Goal: Task Accomplishment & Management: Use online tool/utility

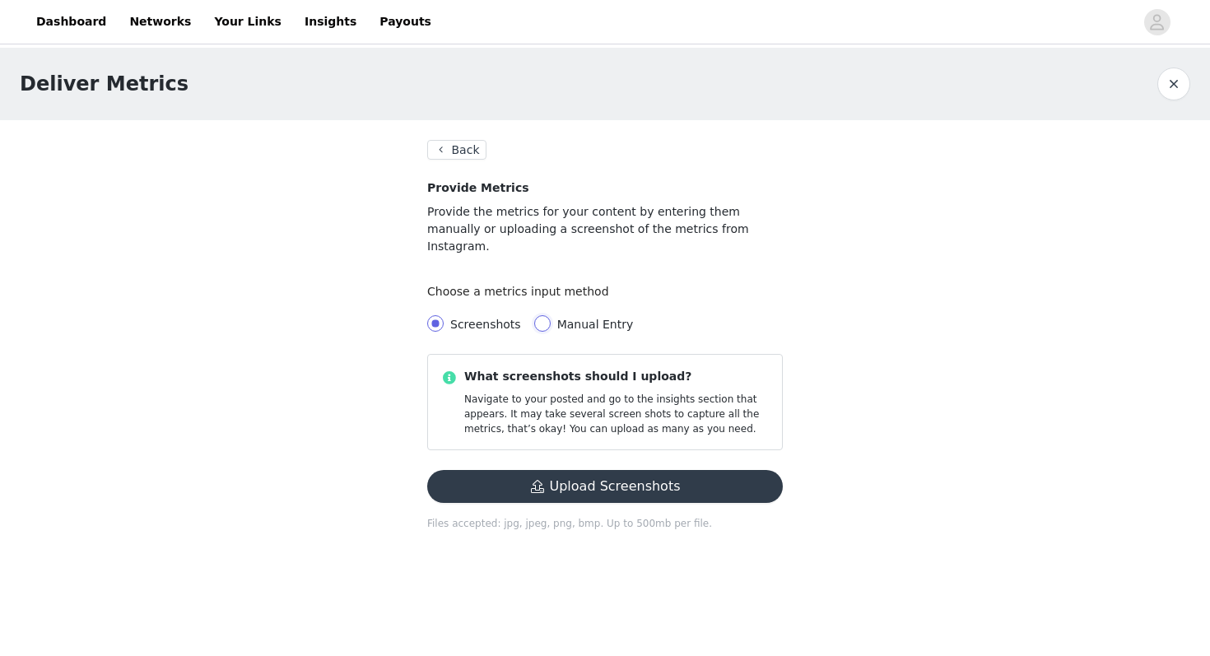
click at [537, 315] on input "Manual Entry" at bounding box center [542, 323] width 16 height 16
radio input "true"
radio input "false"
radio input "true"
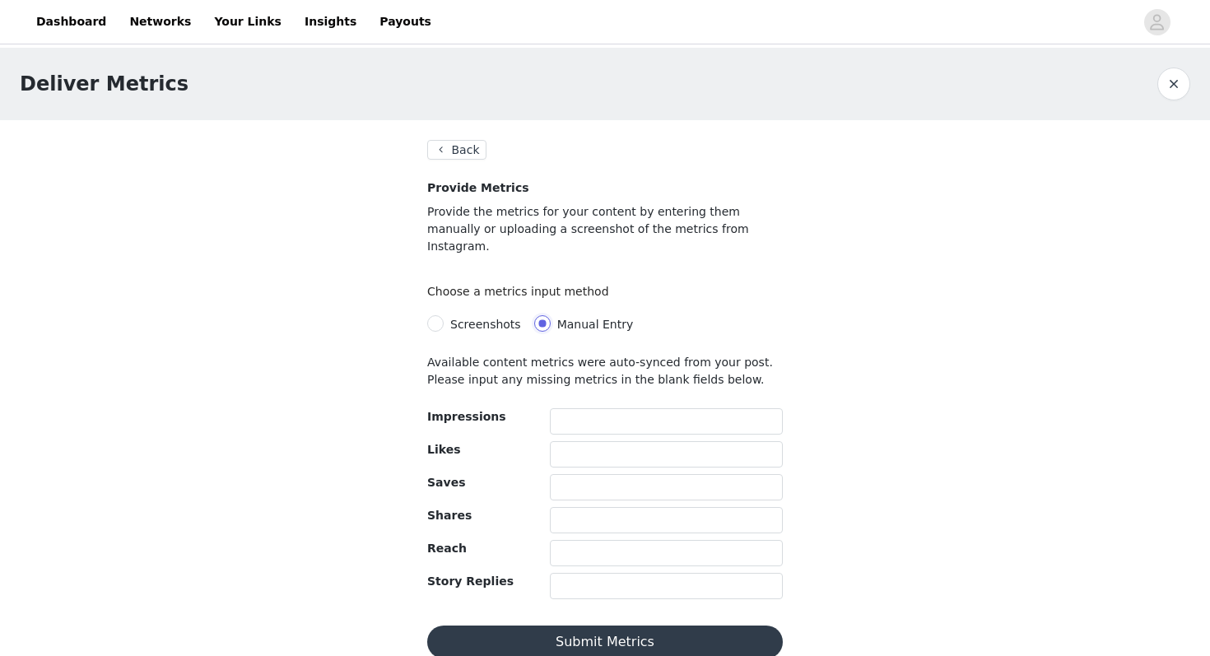
click at [538, 315] on input "Manual Entry" at bounding box center [542, 323] width 16 height 16
click at [439, 142] on button "Back" at bounding box center [456, 150] width 59 height 20
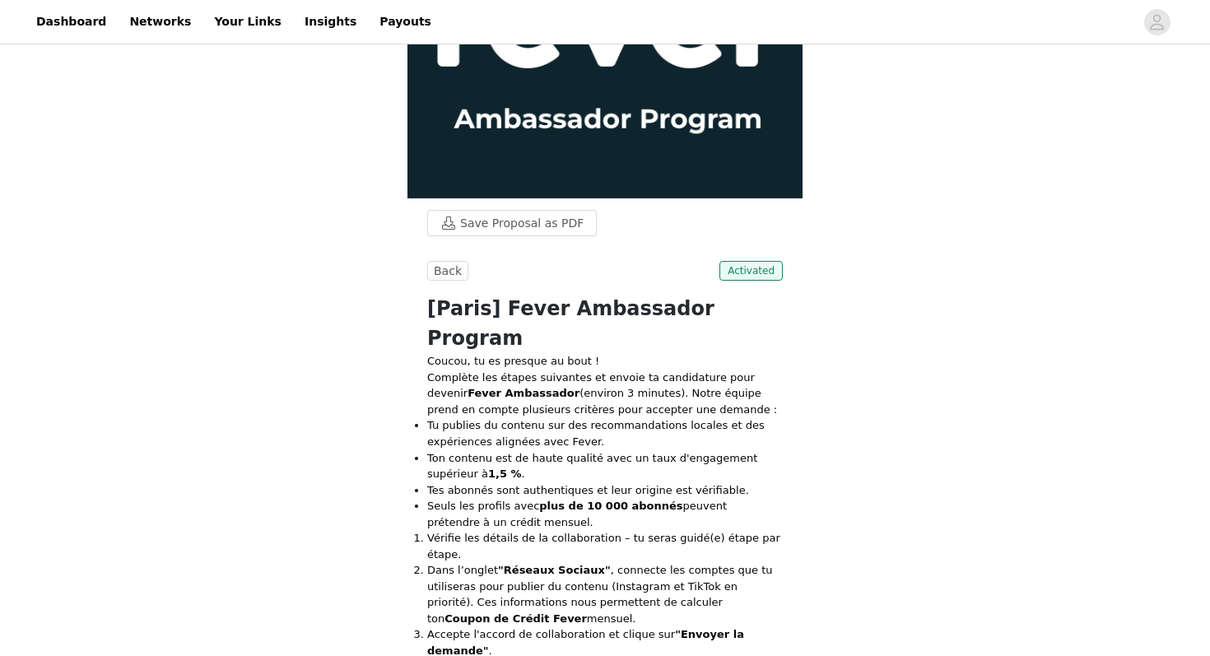
scroll to position [192, 0]
